Goal: Task Accomplishment & Management: Use online tool/utility

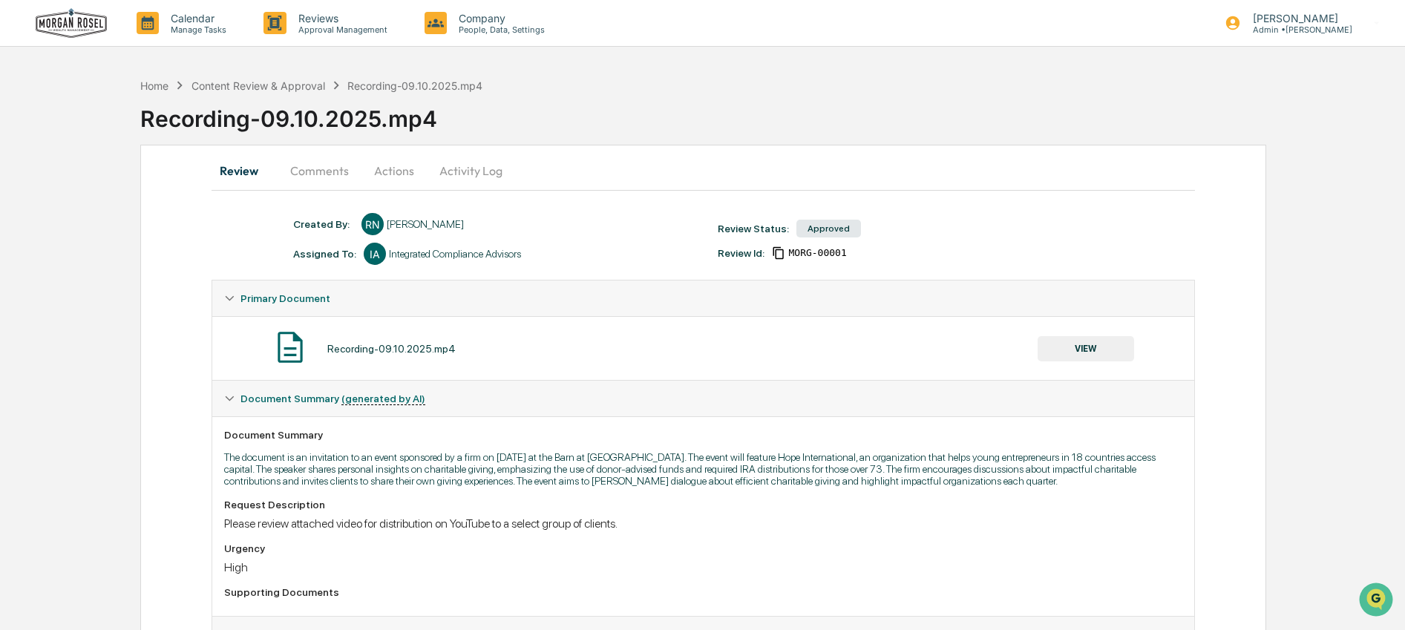
click at [1123, 350] on button "VIEW" at bounding box center [1086, 348] width 97 height 25
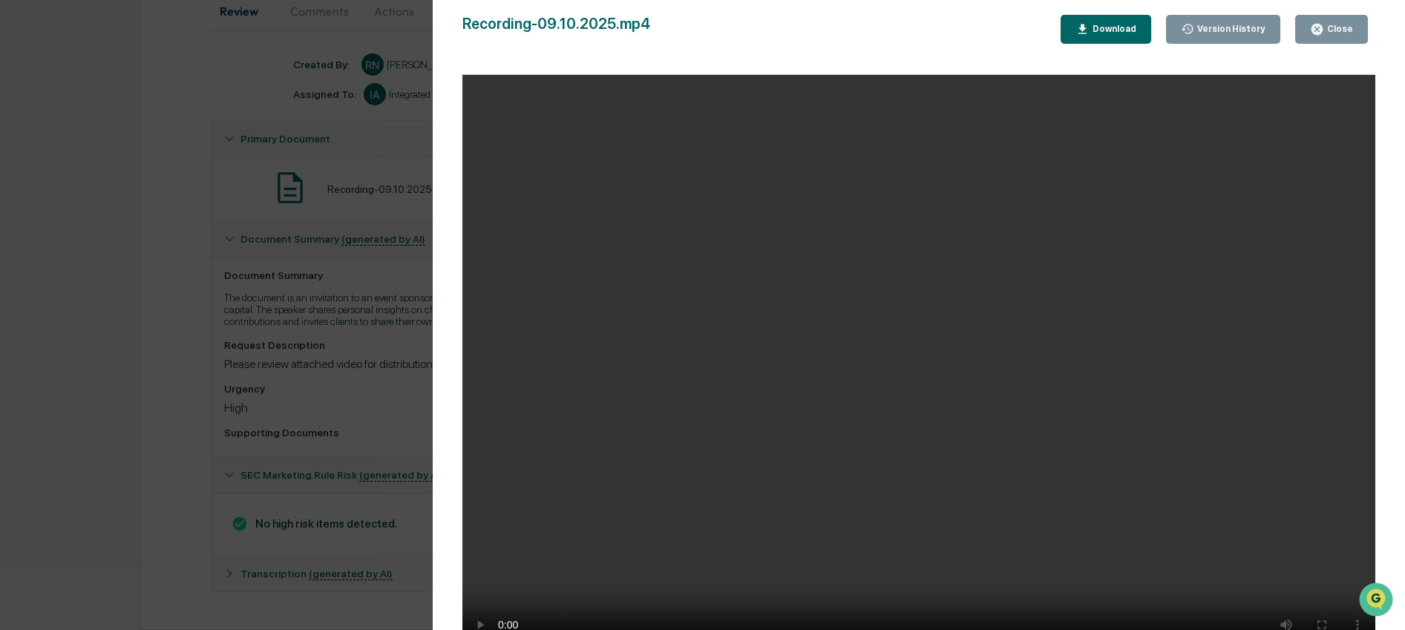
scroll to position [4, 0]
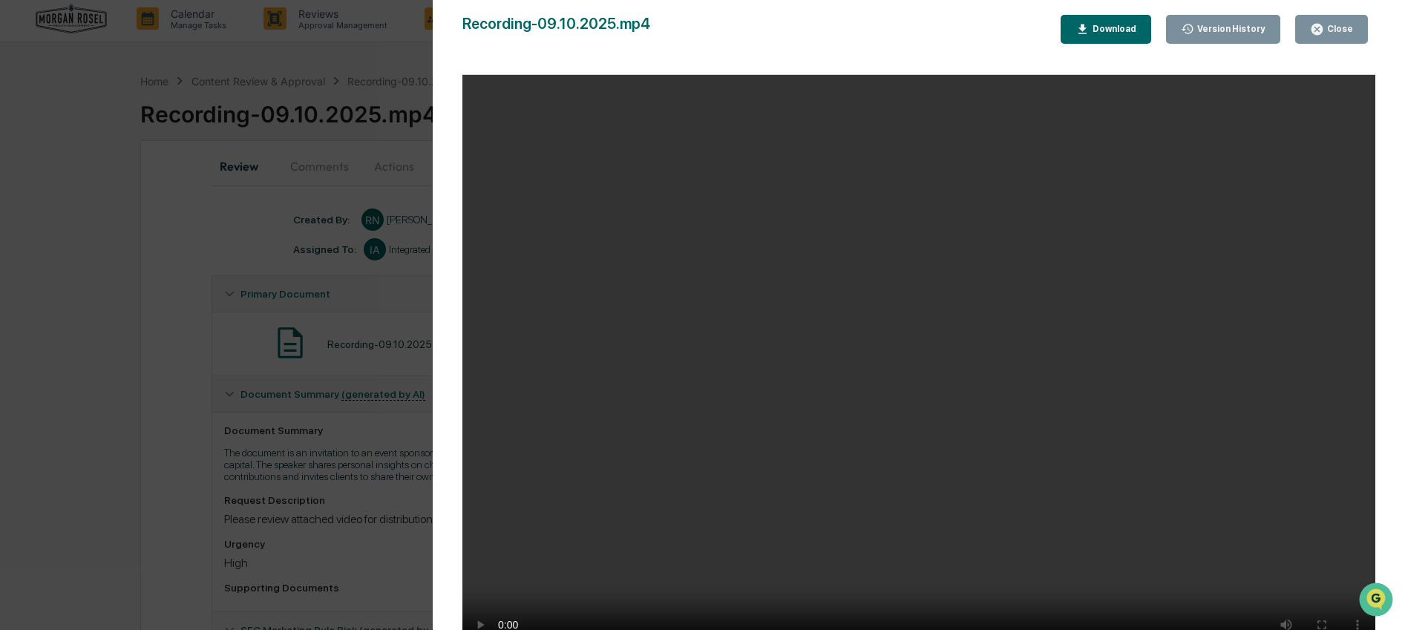
click at [1332, 21] on button "Close" at bounding box center [1332, 29] width 73 height 29
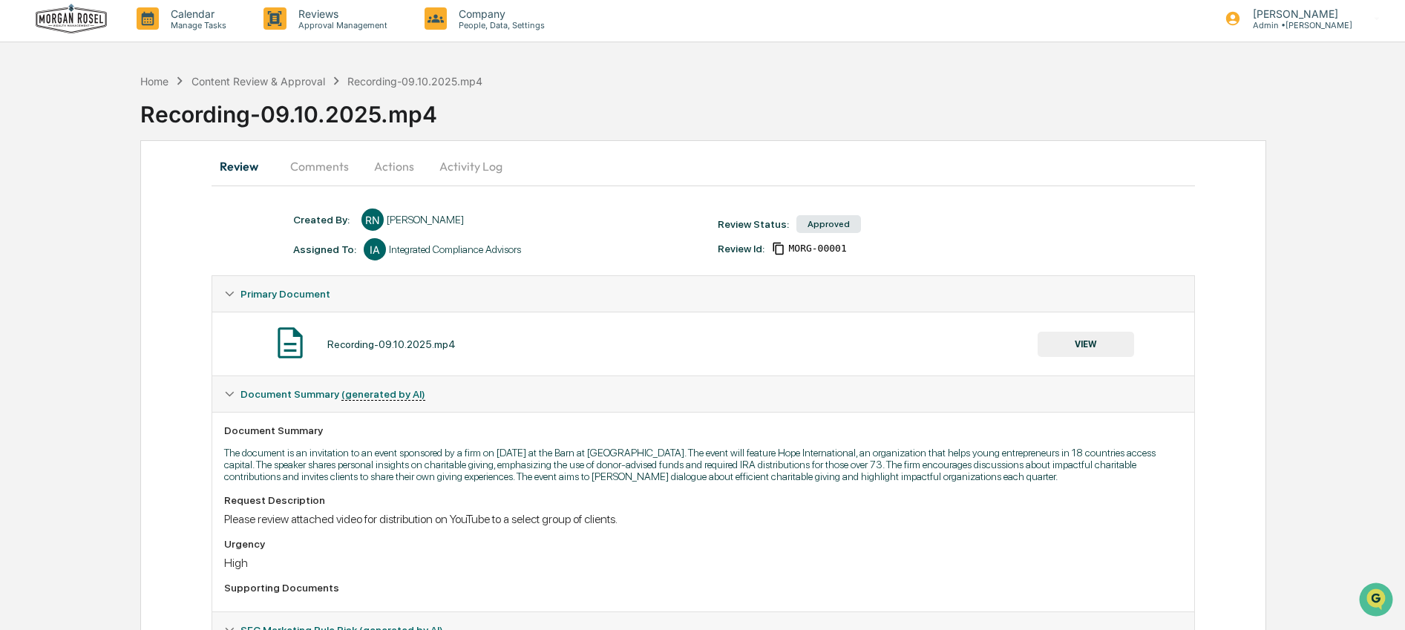
click at [388, 174] on button "Actions" at bounding box center [394, 166] width 67 height 36
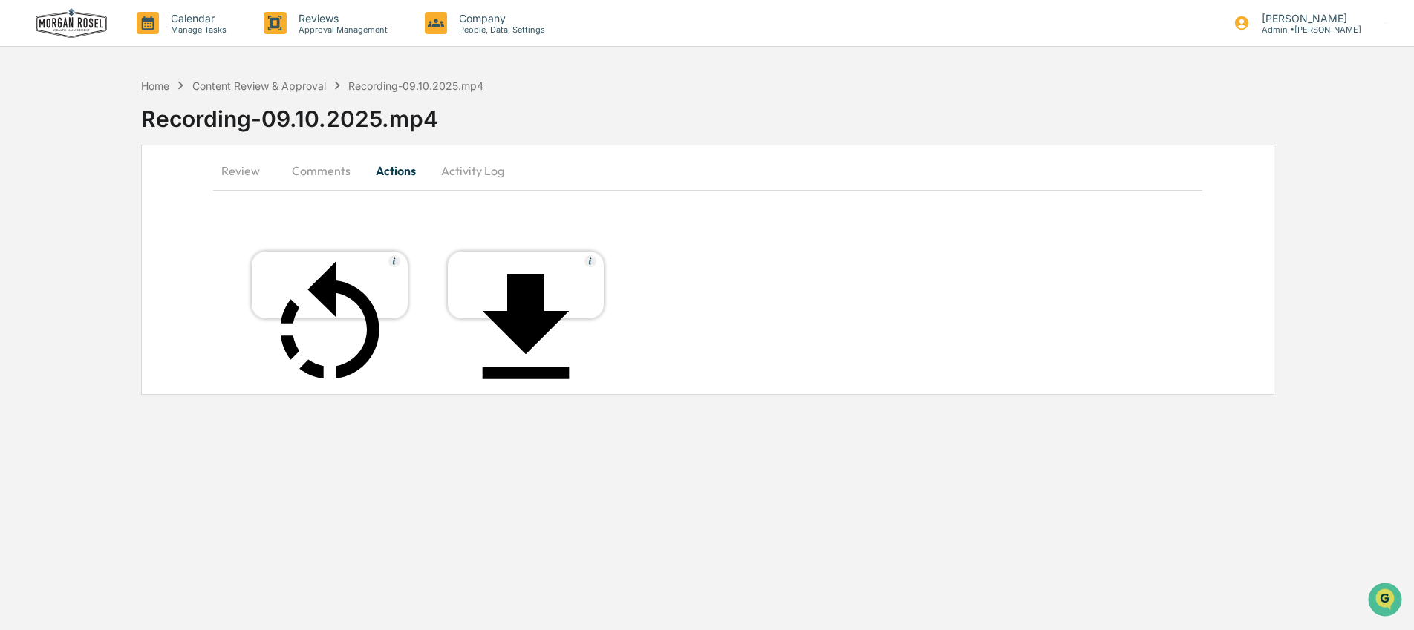
click at [321, 174] on button "Comments" at bounding box center [321, 171] width 82 height 36
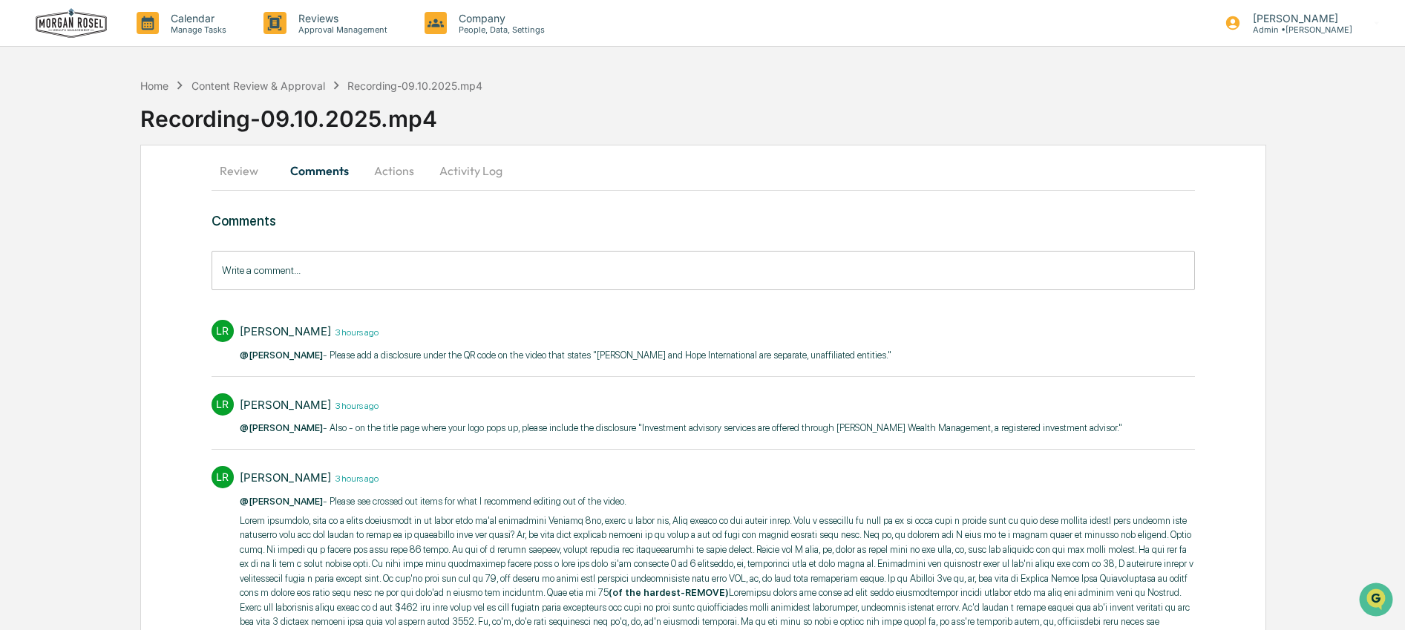
click at [385, 178] on button "Actions" at bounding box center [394, 171] width 67 height 36
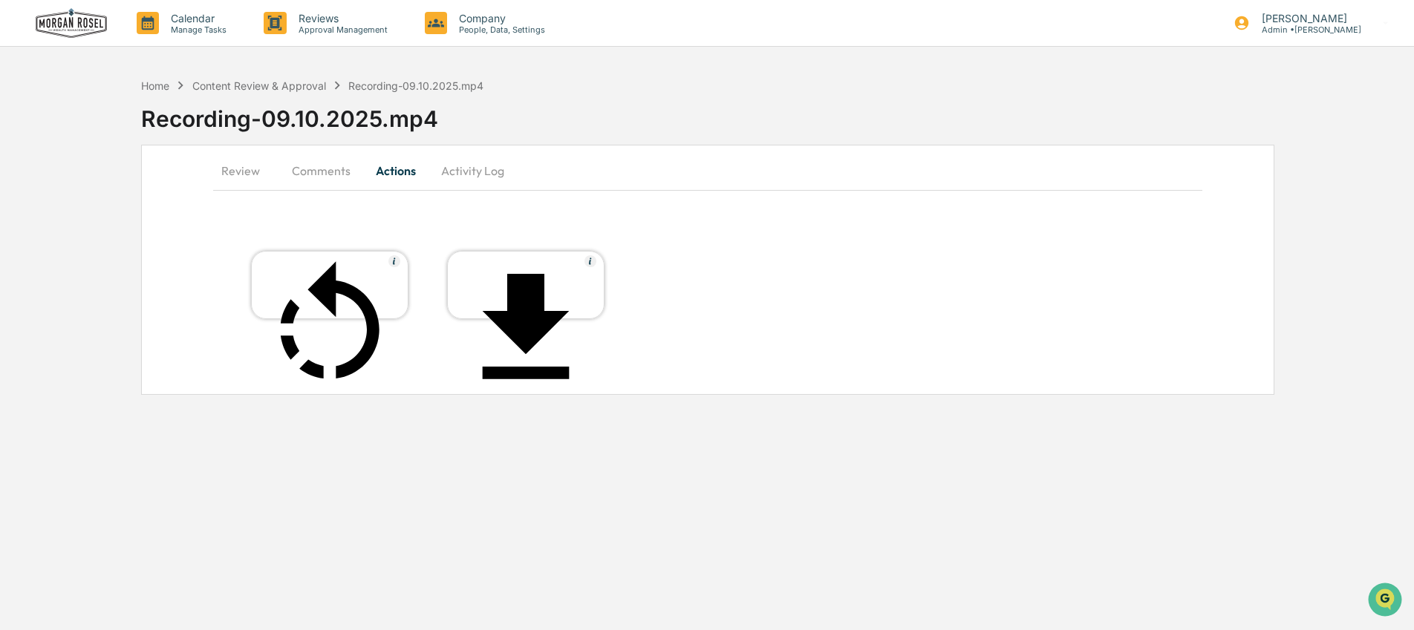
click at [374, 406] on div "Re-open Review" at bounding box center [330, 411] width 134 height 11
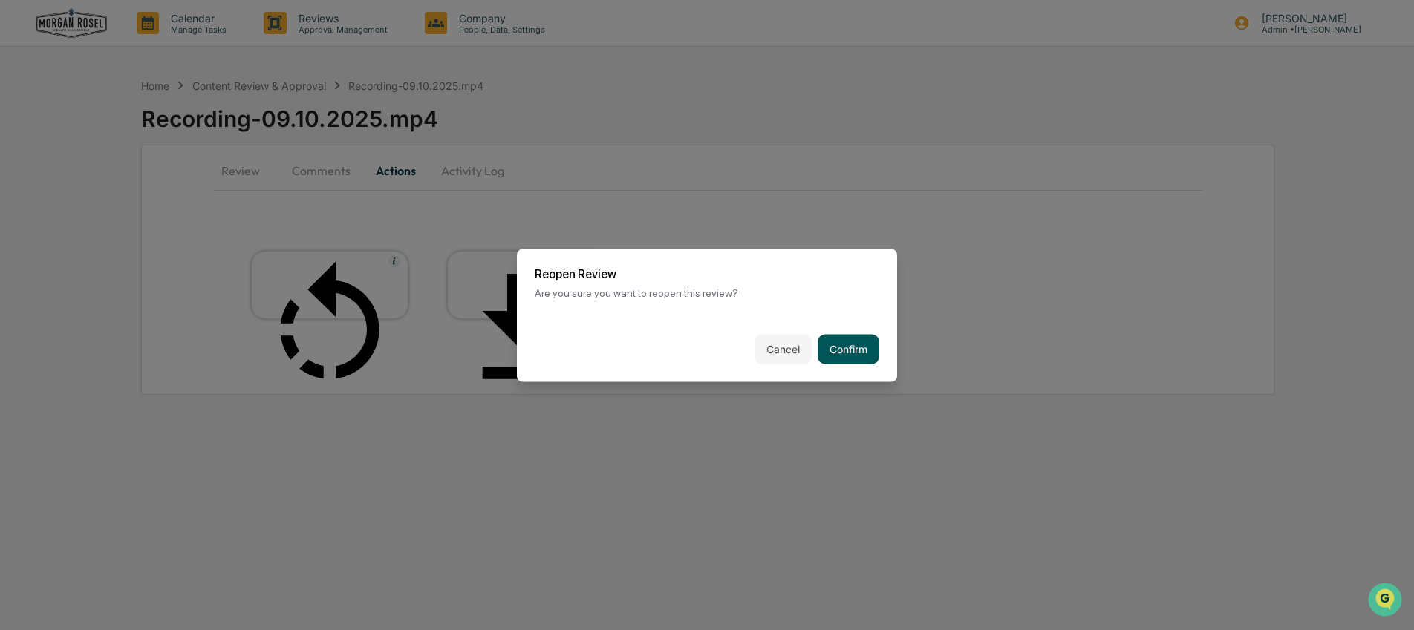
click at [858, 350] on button "Confirm" at bounding box center [848, 349] width 62 height 30
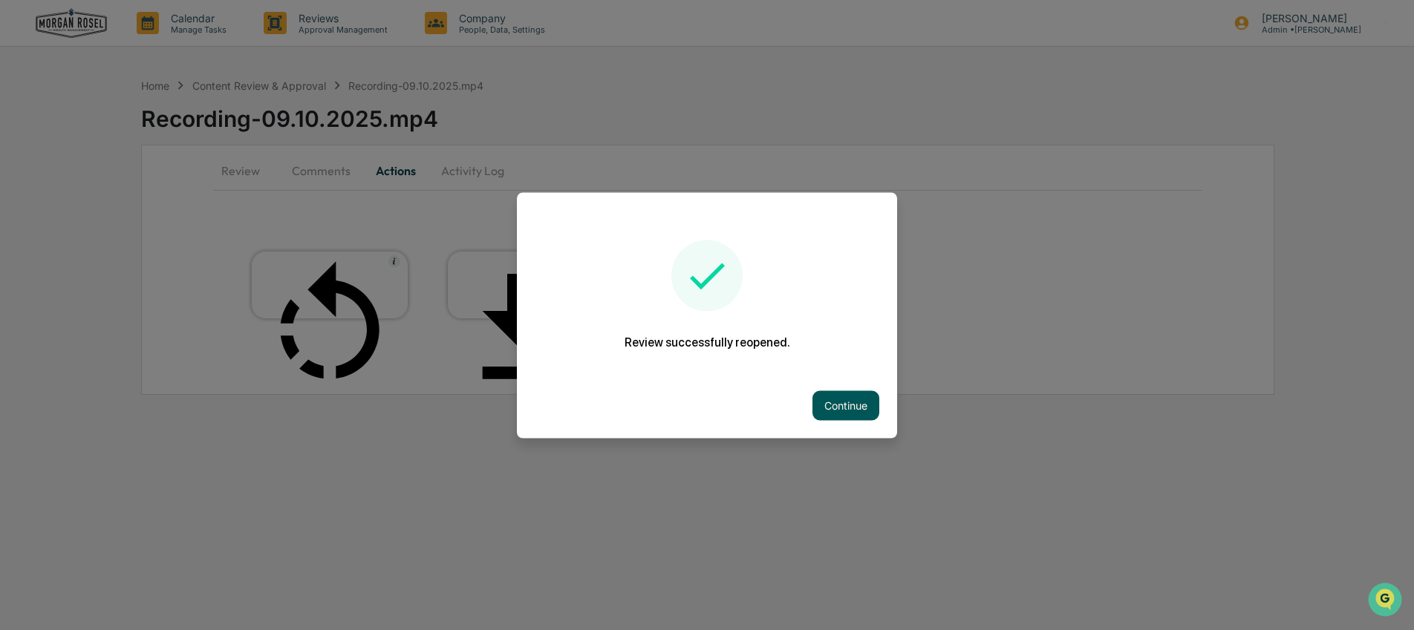
click at [834, 402] on button "Continue" at bounding box center [845, 406] width 67 height 30
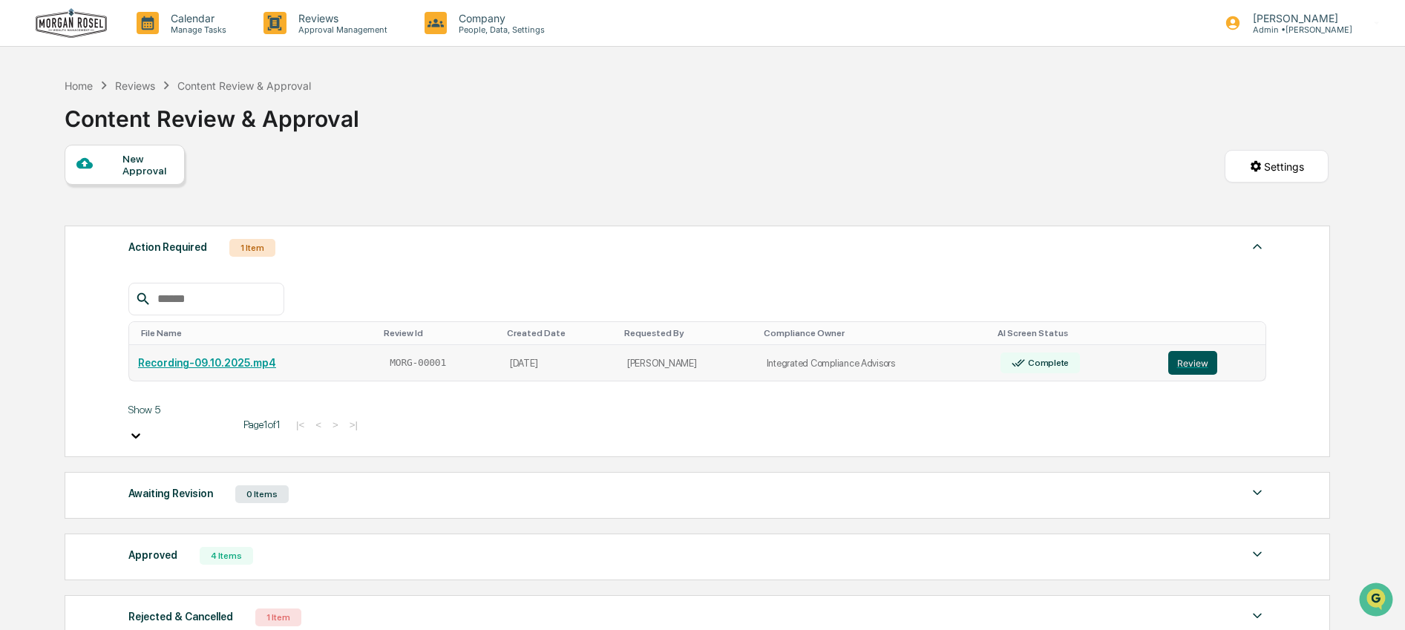
click at [1199, 373] on button "Review" at bounding box center [1193, 363] width 49 height 24
